Goal: Task Accomplishment & Management: Use online tool/utility

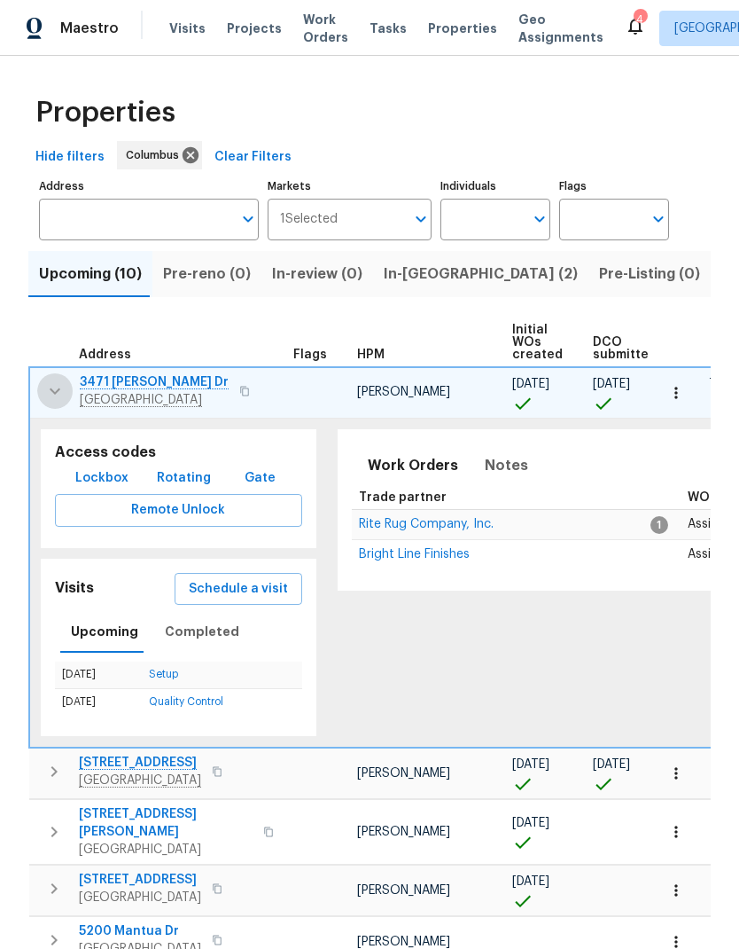
click at [39, 401] on button "button" at bounding box center [54, 390] width 35 height 35
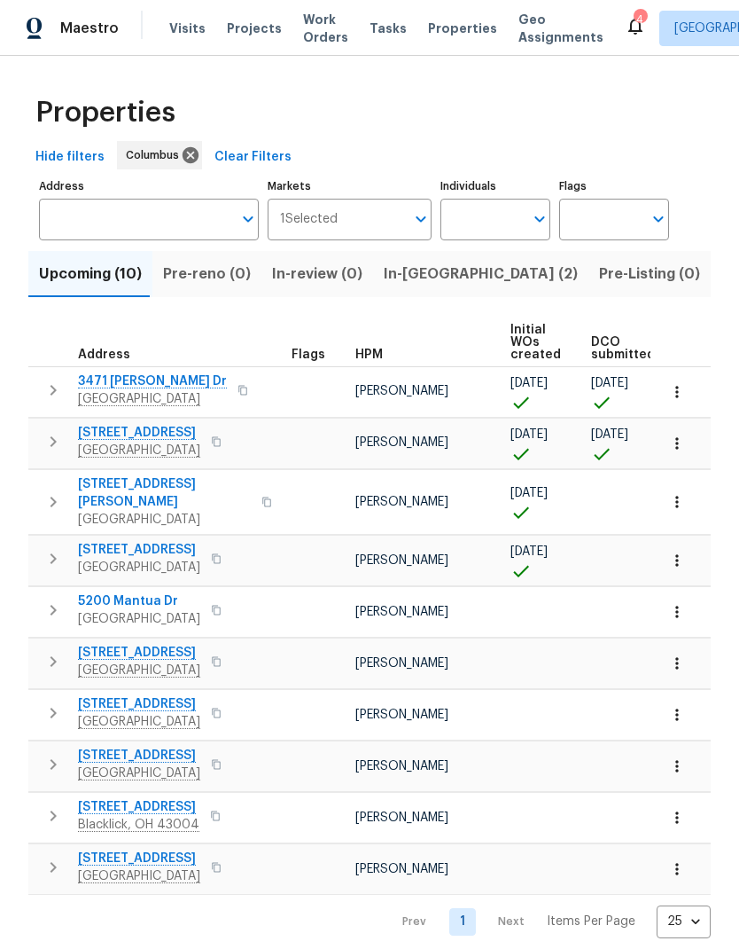
click at [50, 438] on icon "button" at bounding box center [53, 441] width 21 height 21
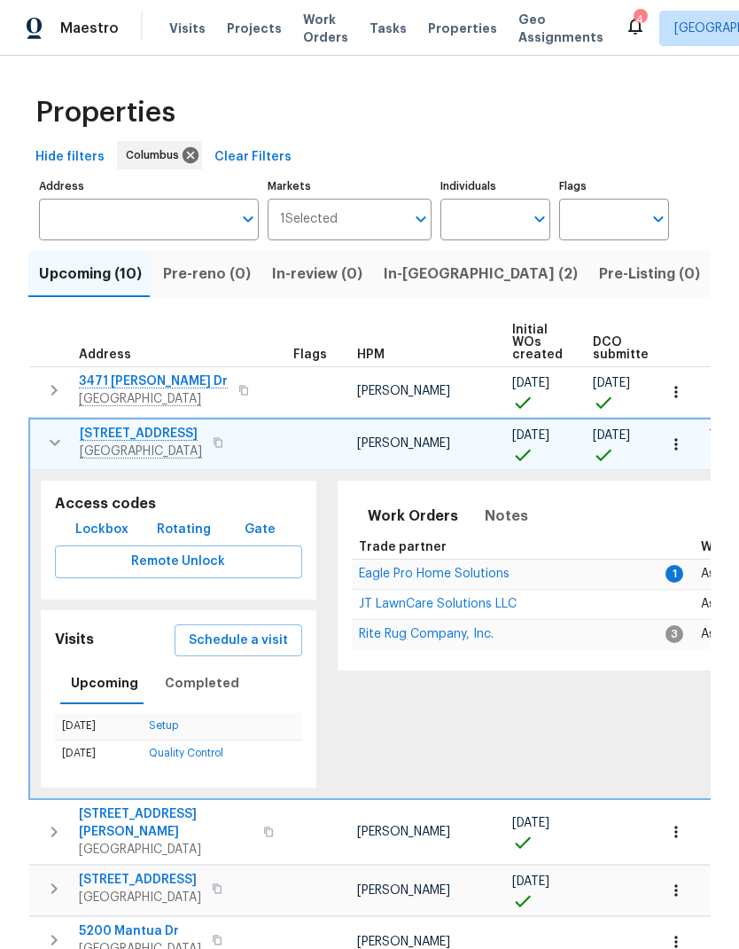
click at [107, 533] on span "Lockbox" at bounding box center [101, 530] width 53 height 22
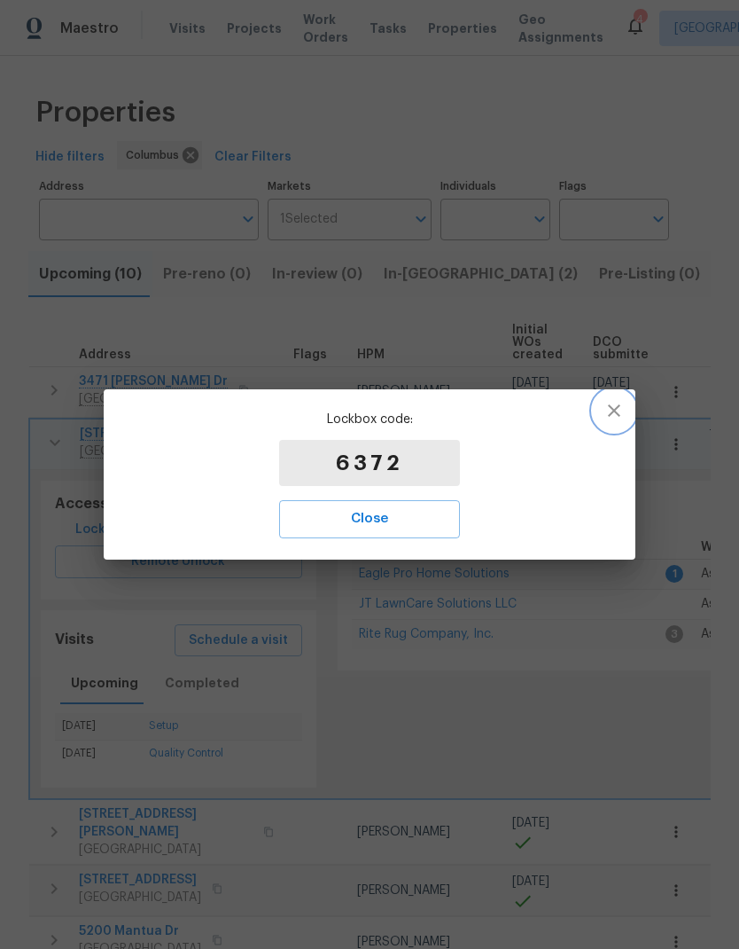
click at [612, 406] on icon "button" at bounding box center [614, 410] width 21 height 21
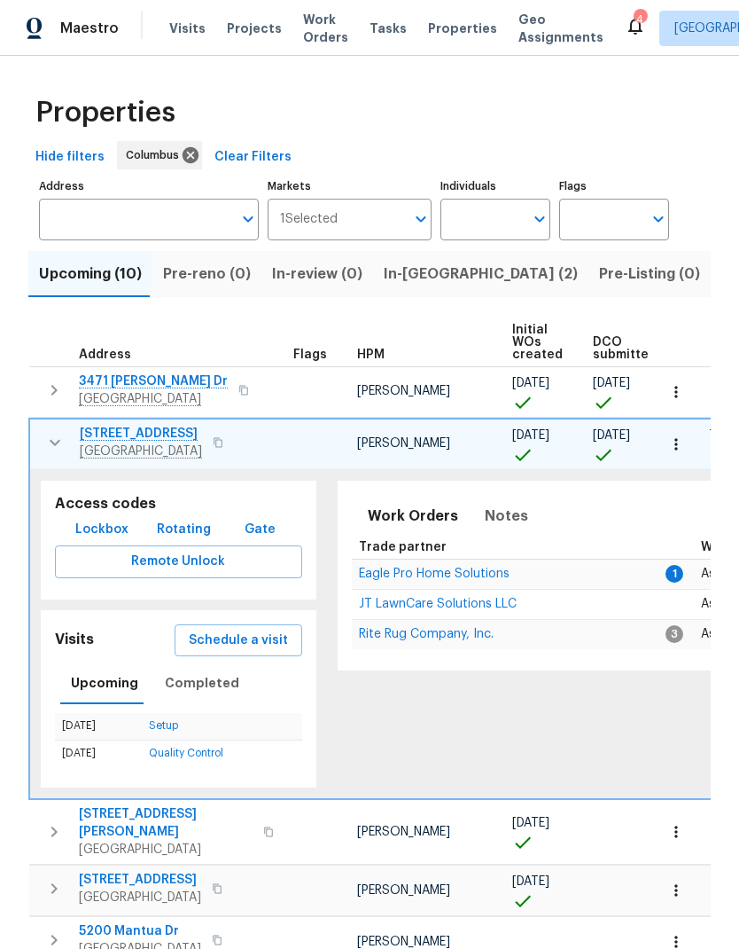
click at [468, 580] on span "Eagle Pro Home Solutions" at bounding box center [434, 573] width 151 height 12
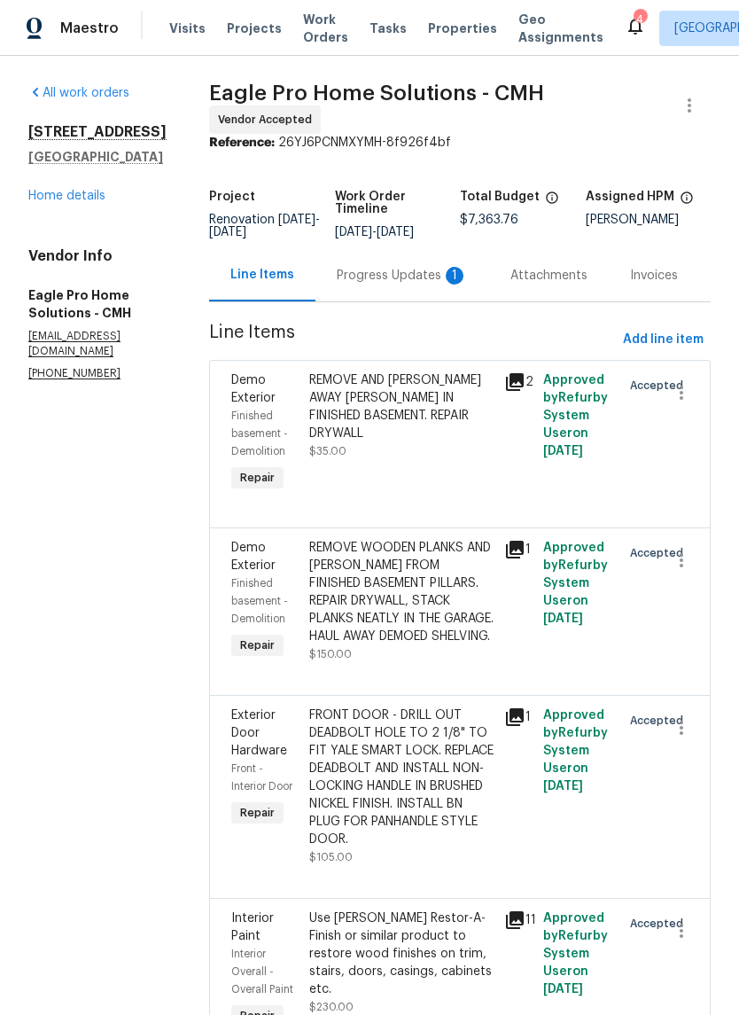
click at [384, 285] on div "Progress Updates 1" at bounding box center [402, 276] width 131 height 18
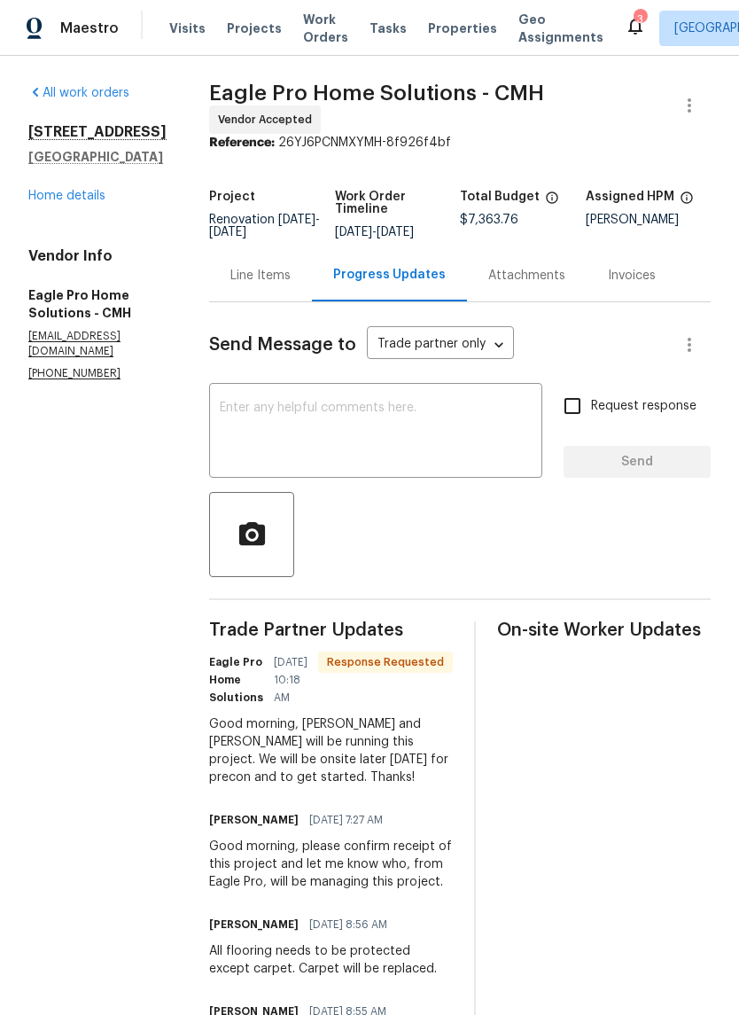
click at [421, 428] on textarea at bounding box center [376, 433] width 312 height 62
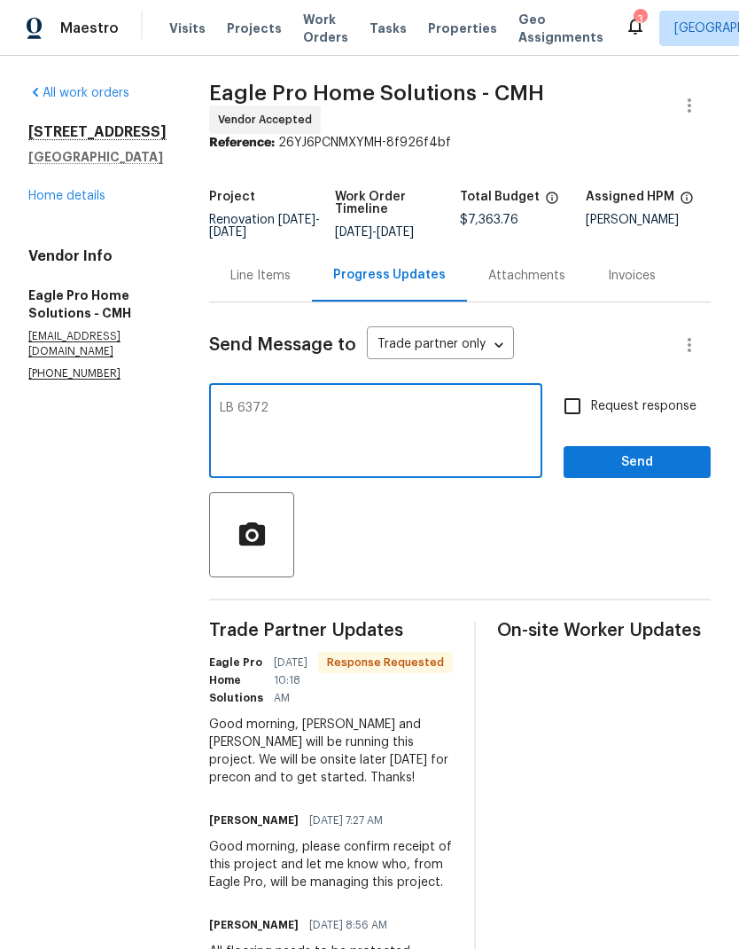
type textarea "LB 6372"
click at [642, 413] on span "Request response" at bounding box center [644, 406] width 106 height 19
click at [591, 413] on input "Request response" at bounding box center [572, 405] width 37 height 37
checkbox input "true"
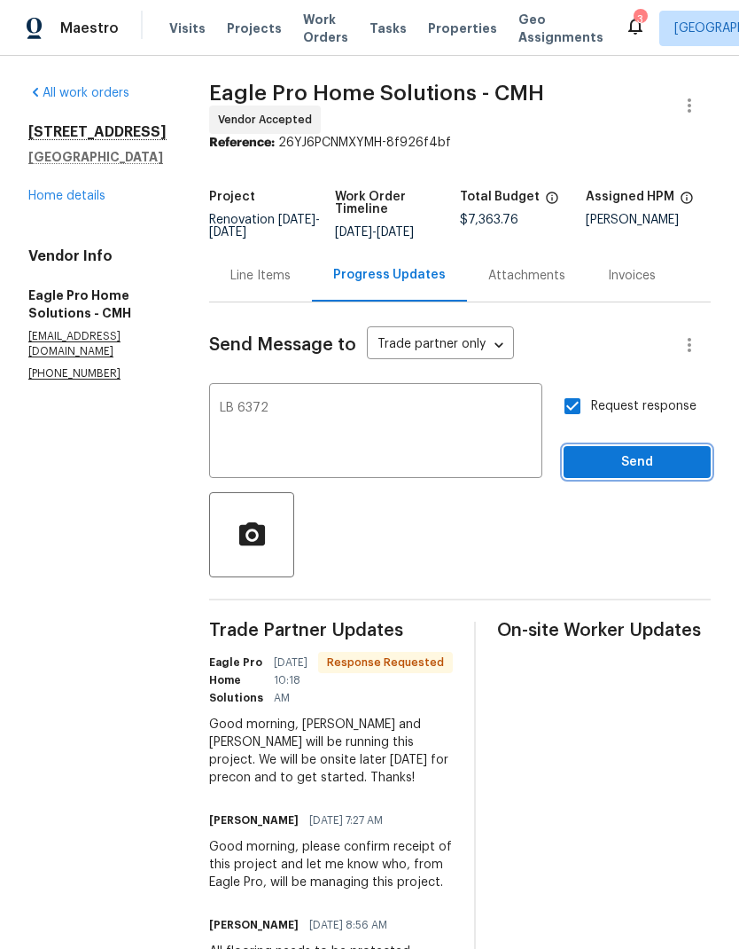
click at [650, 471] on span "Send" at bounding box center [637, 462] width 119 height 22
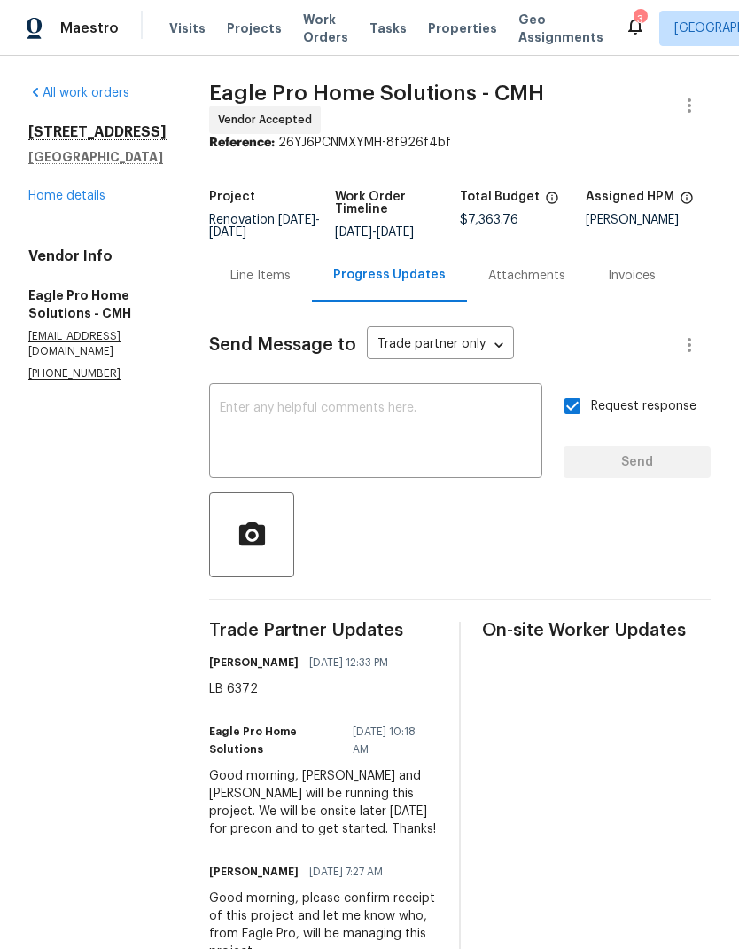
click at [82, 196] on link "Home details" at bounding box center [66, 196] width 77 height 12
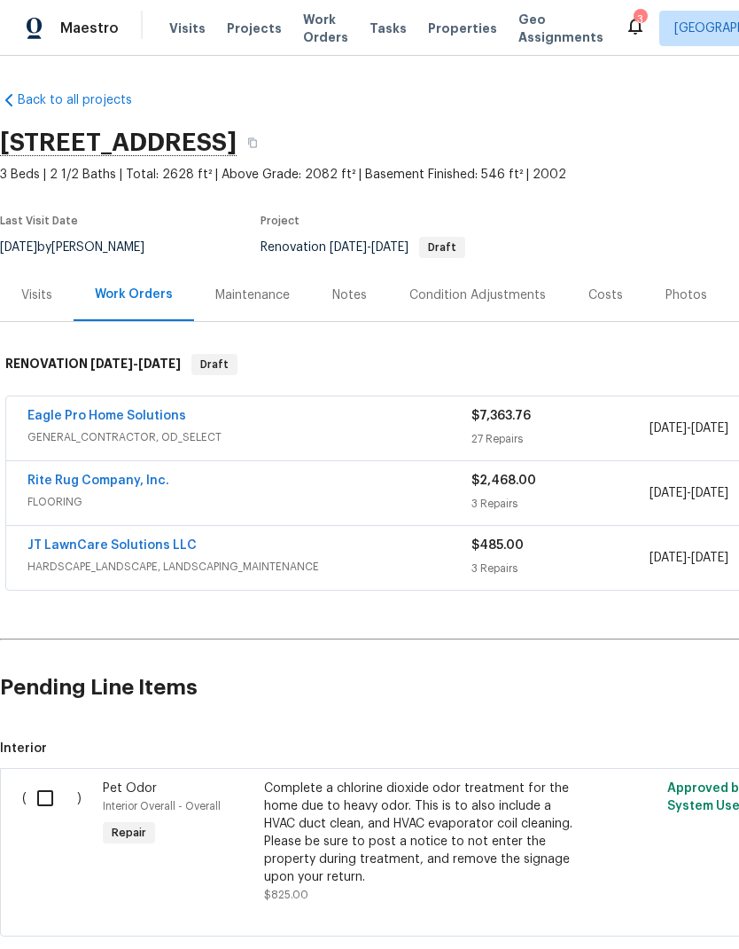
click at [443, 29] on span "Properties" at bounding box center [462, 29] width 69 height 18
